Goal: Task Accomplishment & Management: Use online tool/utility

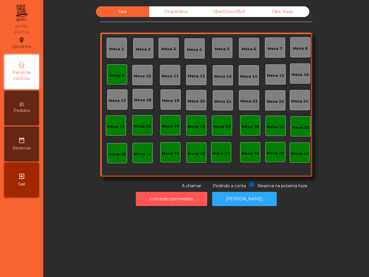
click at [162, 197] on button "Conceder permissões" at bounding box center [172, 199] width 72 height 14
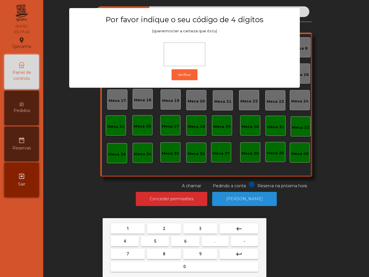
click at [186, 242] on span "6" at bounding box center [185, 241] width 2 height 5
click at [145, 242] on button "5" at bounding box center [155, 241] width 28 height 10
click at [130, 228] on button "1" at bounding box center [128, 228] width 34 height 10
click at [173, 233] on button "2" at bounding box center [164, 228] width 34 height 10
type input "****"
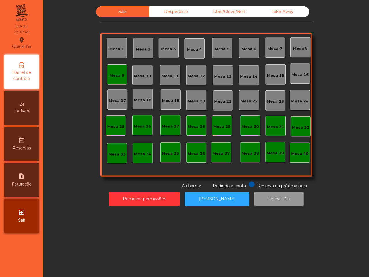
click at [276, 202] on button "Fechar Dia" at bounding box center [279, 199] width 49 height 14
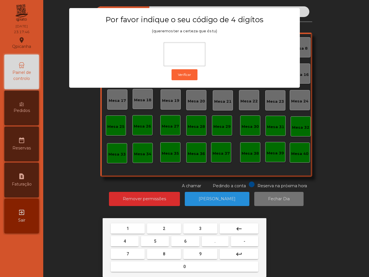
click at [190, 240] on button "6" at bounding box center [185, 241] width 28 height 10
click at [160, 242] on button "5" at bounding box center [155, 241] width 28 height 10
click at [130, 225] on button "1" at bounding box center [128, 228] width 34 height 10
click at [157, 227] on button "2" at bounding box center [164, 228] width 34 height 10
type input "****"
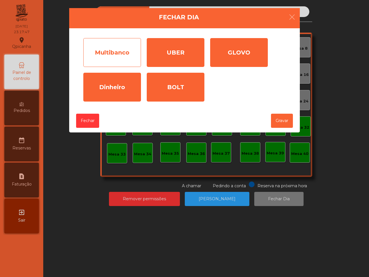
click at [133, 61] on div "Multibanco" at bounding box center [112, 52] width 58 height 29
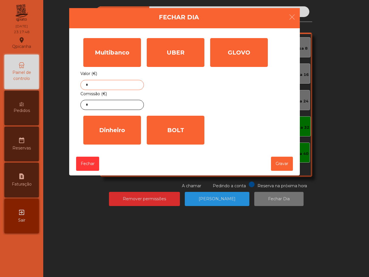
click at [123, 87] on input "*" at bounding box center [113, 85] width 64 height 10
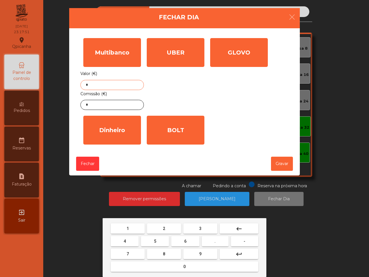
drag, startPoint x: 201, startPoint y: 255, endPoint x: 196, endPoint y: 260, distance: 8.2
click at [202, 255] on button "9" at bounding box center [201, 254] width 34 height 10
click at [193, 264] on button "0" at bounding box center [185, 267] width 148 height 10
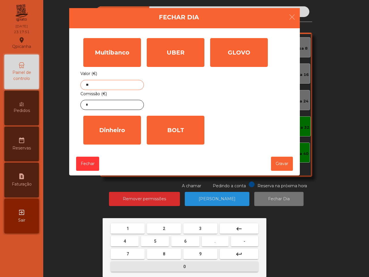
click at [168, 249] on button "8" at bounding box center [164, 254] width 34 height 10
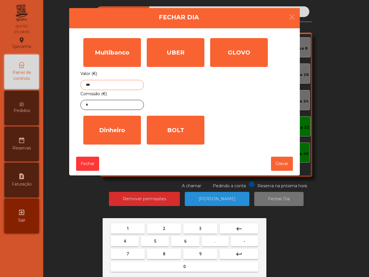
click at [223, 240] on button "." at bounding box center [215, 241] width 27 height 10
click at [138, 227] on button "1" at bounding box center [128, 228] width 34 height 10
click at [153, 237] on button "5" at bounding box center [155, 241] width 28 height 10
type input "******"
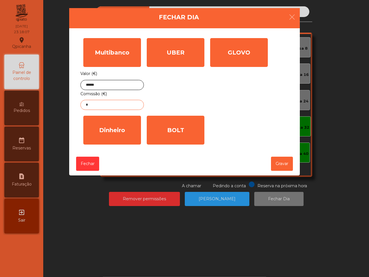
click at [112, 103] on input "*" at bounding box center [113, 105] width 64 height 10
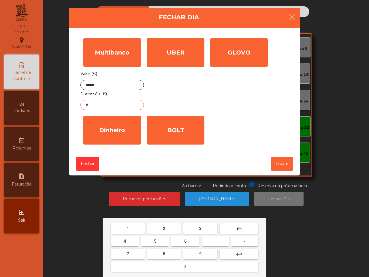
click at [171, 227] on button "2" at bounding box center [164, 228] width 34 height 10
click at [215, 239] on span "." at bounding box center [215, 241] width 1 height 5
click at [126, 239] on button "4" at bounding box center [125, 241] width 28 height 10
click at [197, 238] on button "6" at bounding box center [185, 241] width 28 height 10
type input "****"
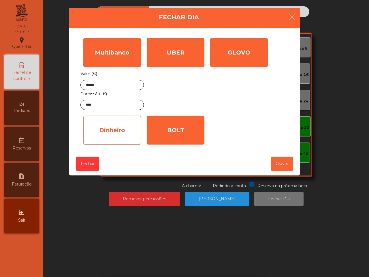
click at [102, 127] on div "Dinheiro" at bounding box center [112, 130] width 58 height 29
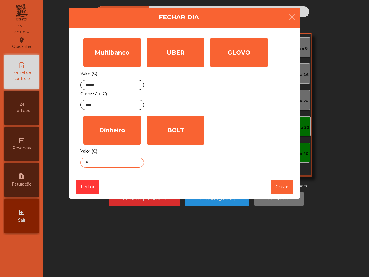
click at [123, 162] on input "*" at bounding box center [113, 163] width 64 height 10
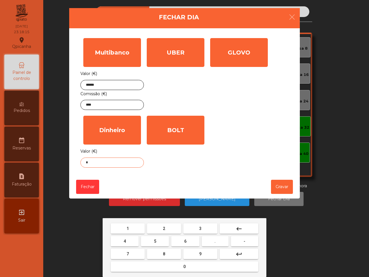
click at [135, 228] on button "1" at bounding box center [128, 228] width 34 height 10
click at [214, 241] on button "." at bounding box center [215, 241] width 27 height 10
click at [158, 242] on button "5" at bounding box center [155, 241] width 28 height 10
type input "***"
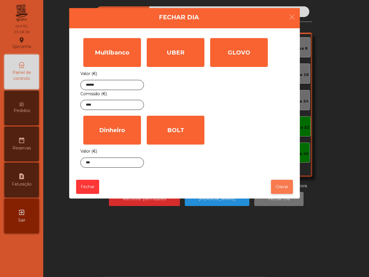
click at [283, 188] on button "Gravar" at bounding box center [282, 187] width 22 height 14
